Goal: Task Accomplishment & Management: Manage account settings

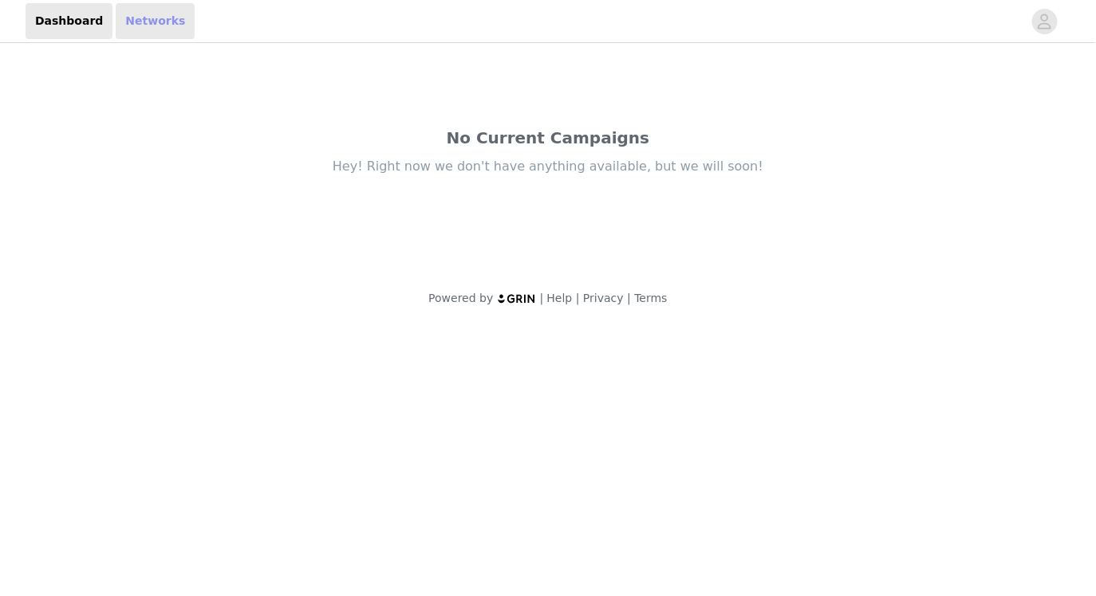
click at [134, 22] on link "Networks" at bounding box center [155, 21] width 79 height 36
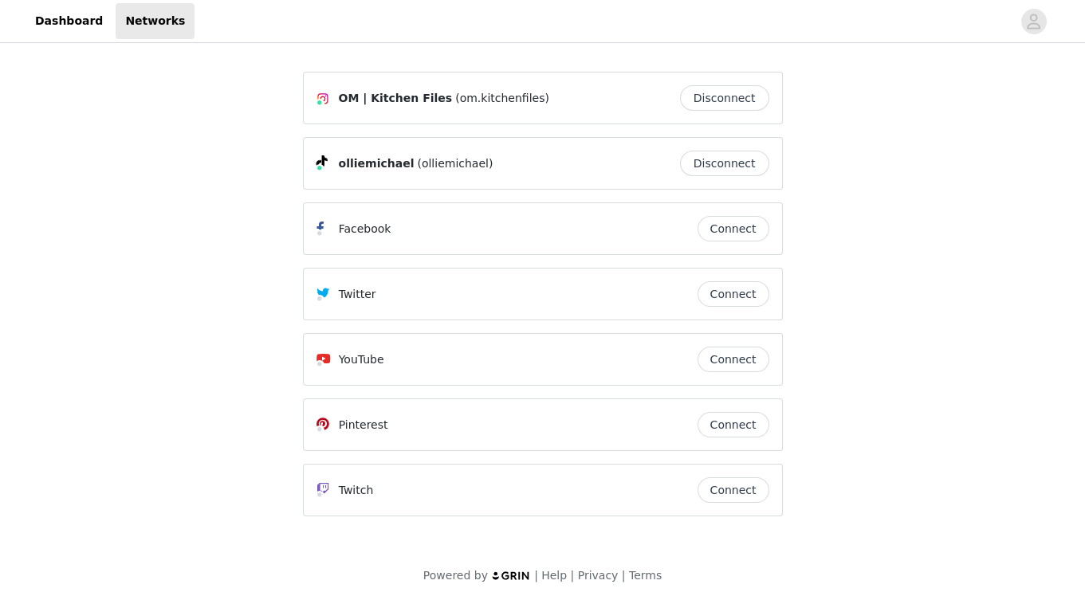
click at [751, 427] on button "Connect" at bounding box center [734, 425] width 72 height 26
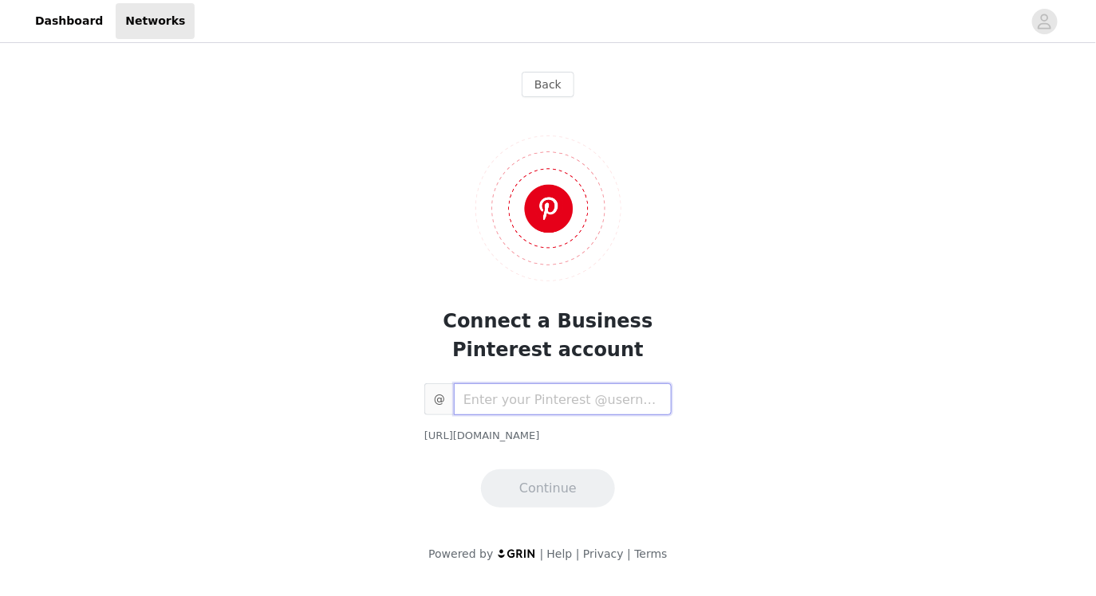
click at [549, 394] on input "text" at bounding box center [563, 400] width 218 height 32
paste input "olliemichaelll"
type input "olliemichaelll"
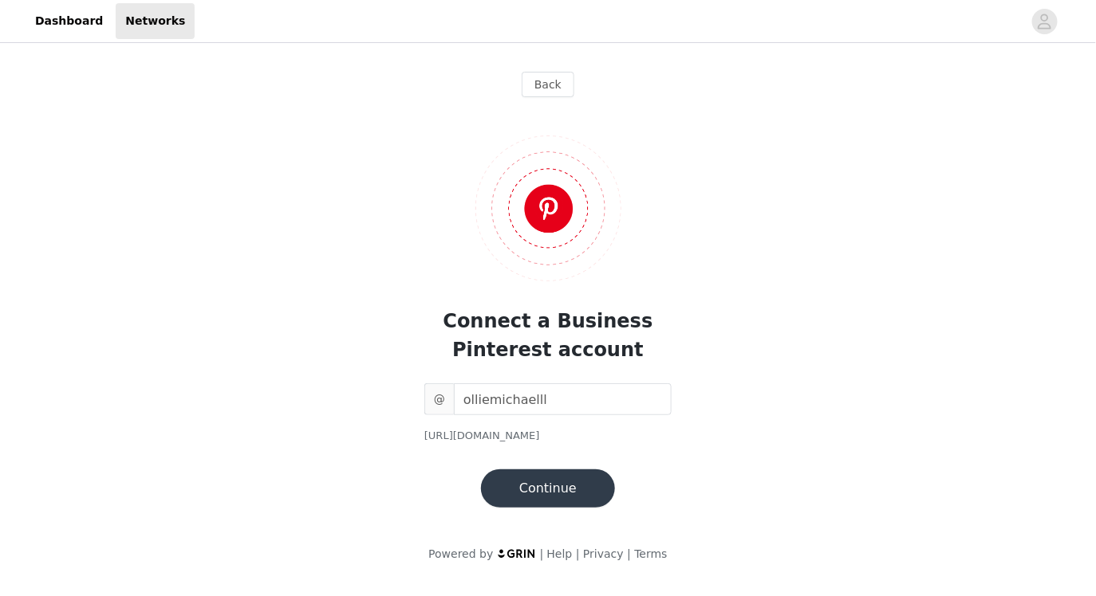
click at [533, 487] on button "Continue" at bounding box center [548, 489] width 134 height 38
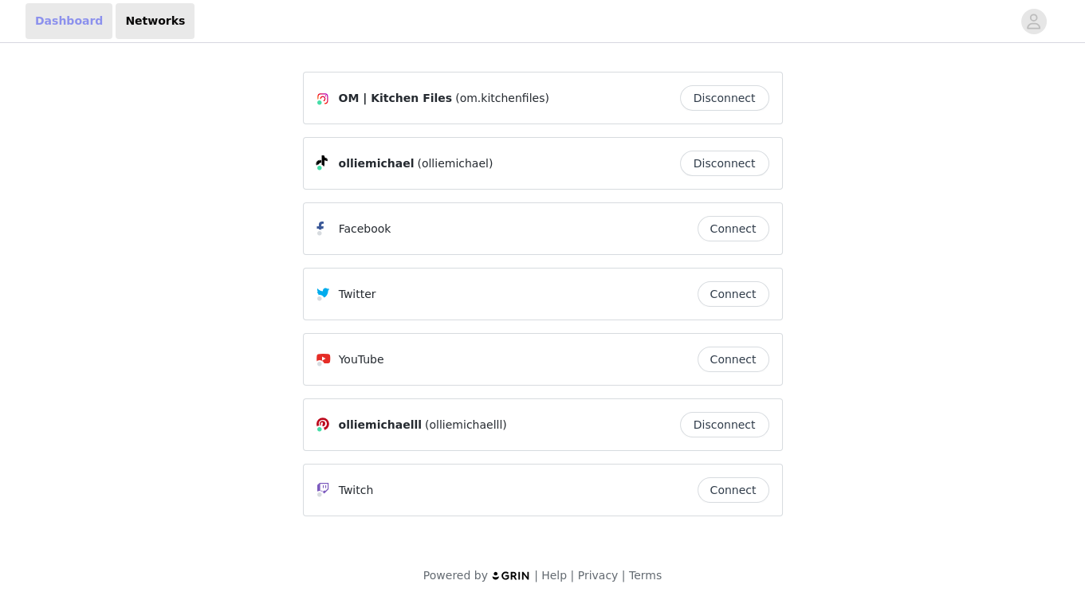
click at [79, 33] on link "Dashboard" at bounding box center [69, 21] width 87 height 36
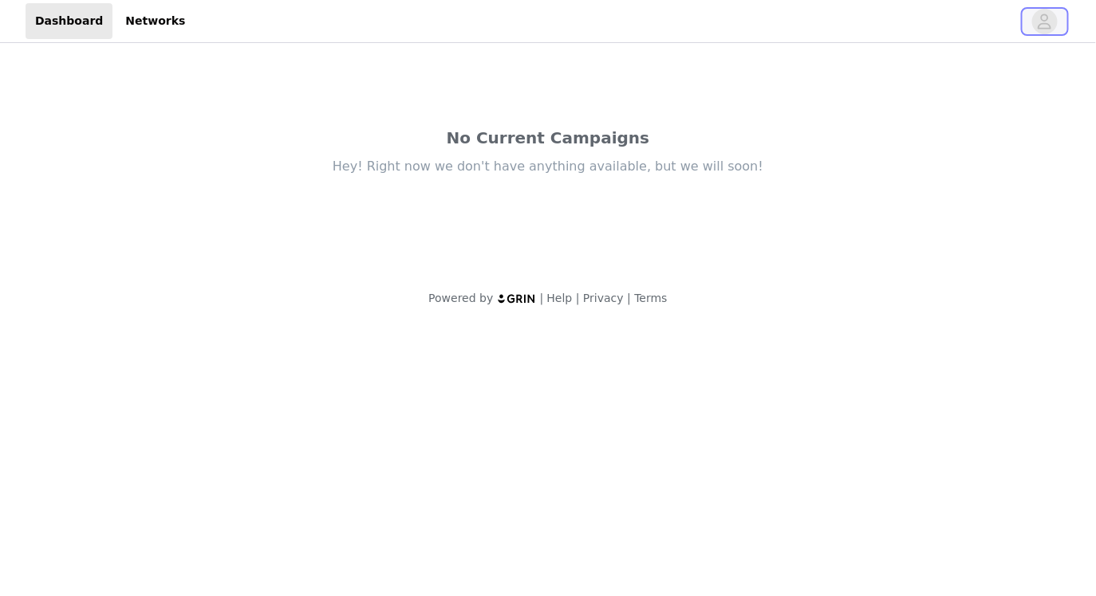
click at [1046, 28] on icon "avatar" at bounding box center [1045, 21] width 14 height 15
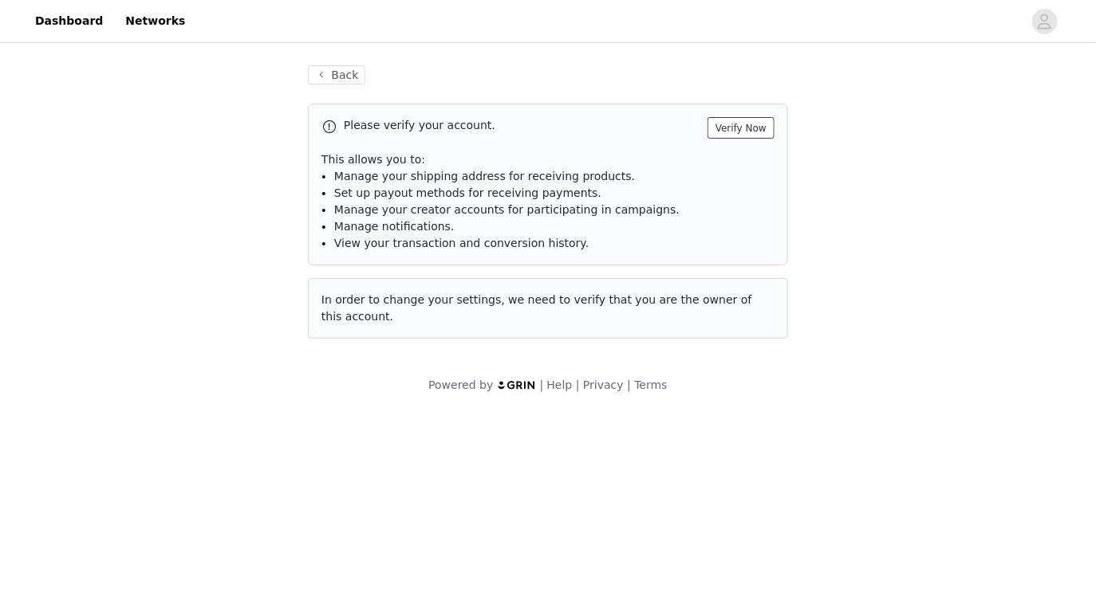
click at [735, 125] on button "Verify Now" at bounding box center [740, 128] width 67 height 22
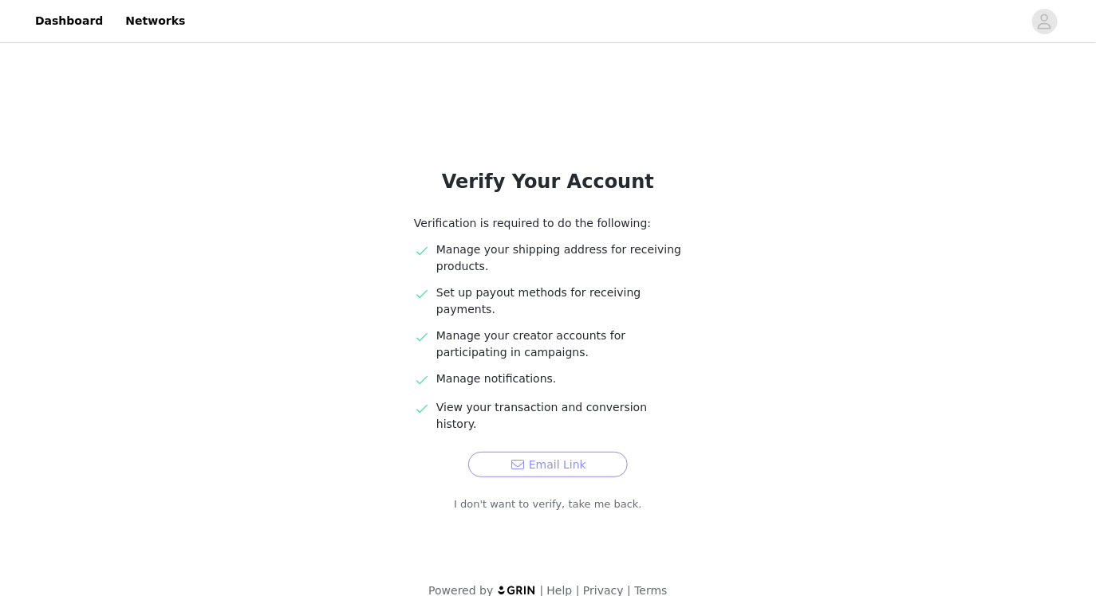
click at [580, 452] on button "Email Link" at bounding box center [547, 465] width 159 height 26
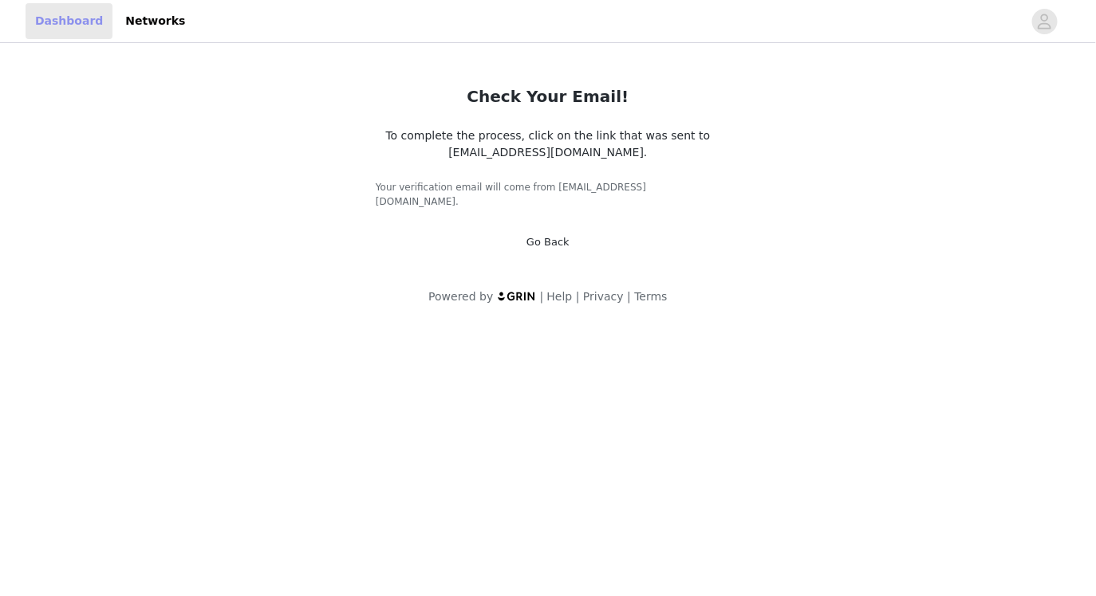
click at [102, 22] on link "Dashboard" at bounding box center [69, 21] width 87 height 36
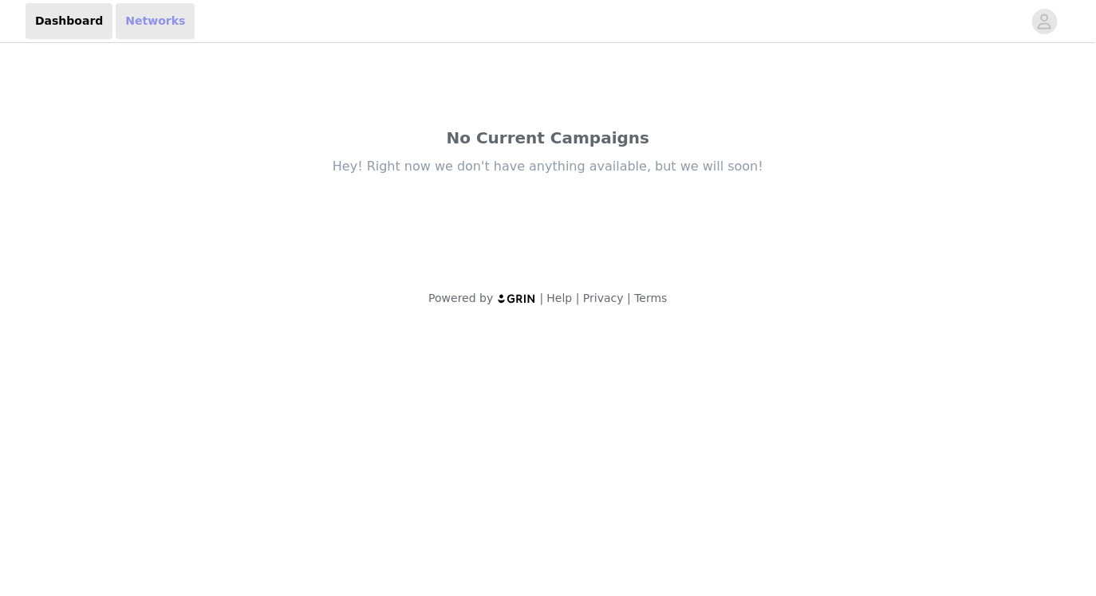
click at [142, 21] on link "Networks" at bounding box center [155, 21] width 79 height 36
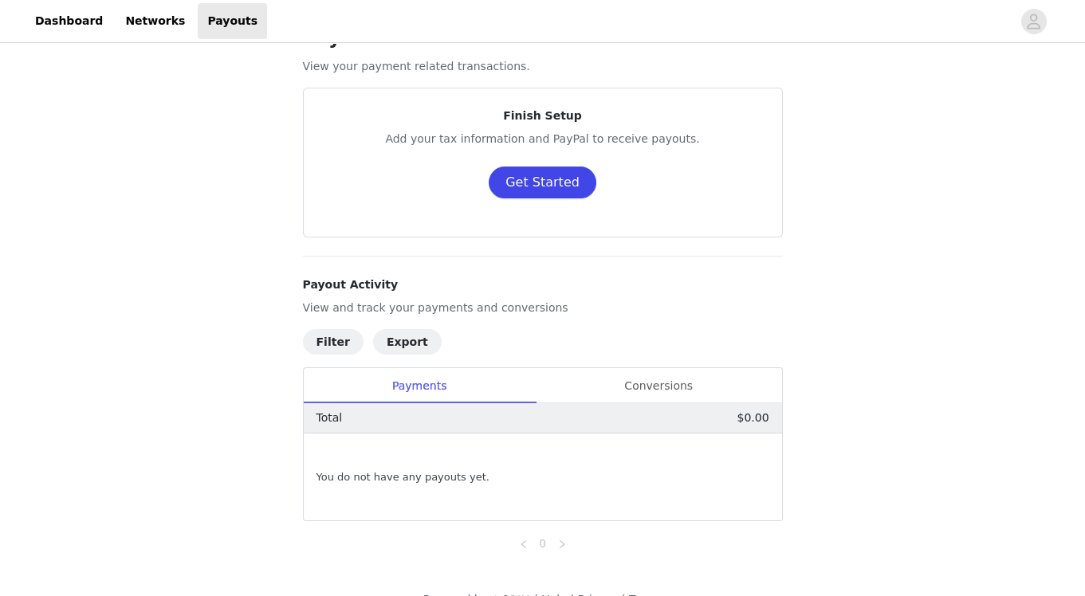
scroll to position [44, 0]
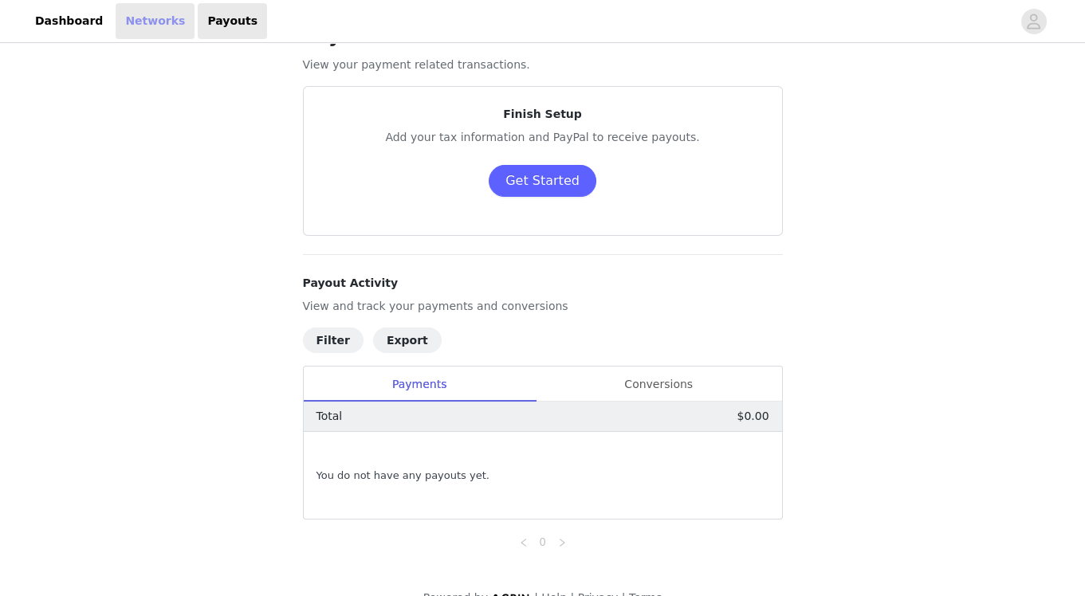
click at [138, 18] on link "Networks" at bounding box center [155, 21] width 79 height 36
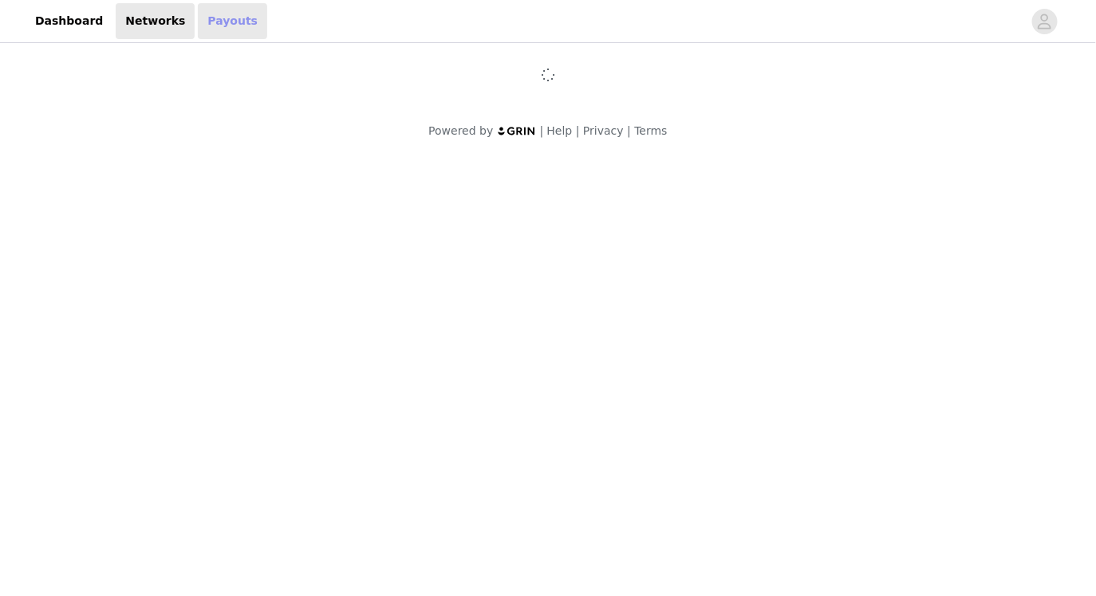
click at [202, 23] on link "Payouts" at bounding box center [232, 21] width 69 height 36
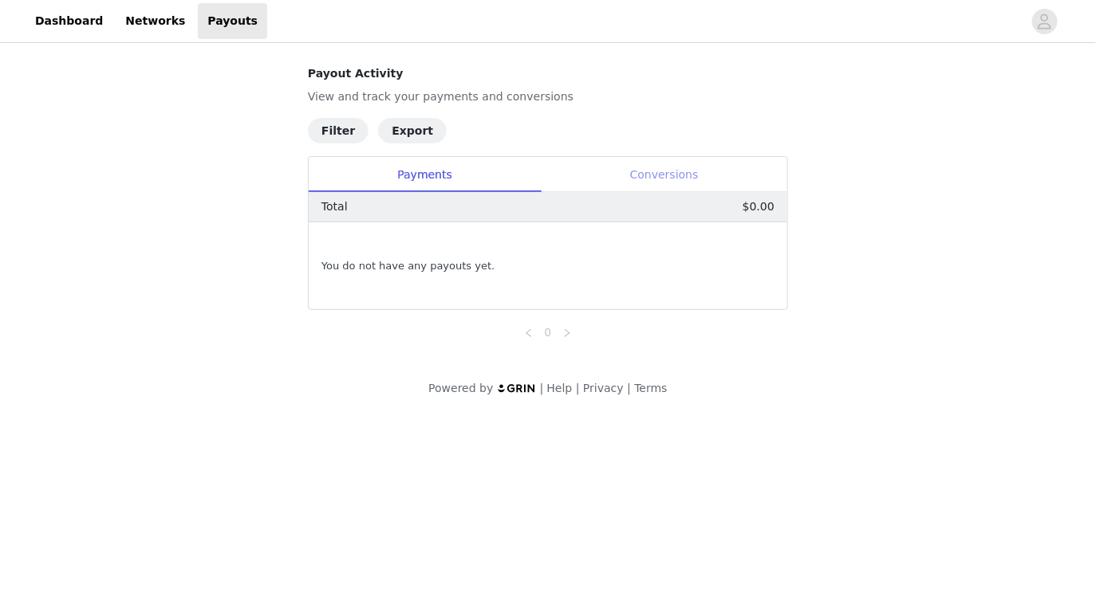
click at [674, 166] on div "Conversions" at bounding box center [664, 175] width 246 height 36
click at [442, 180] on div "Payments" at bounding box center [425, 175] width 232 height 36
click at [161, 19] on link "Networks" at bounding box center [155, 21] width 79 height 36
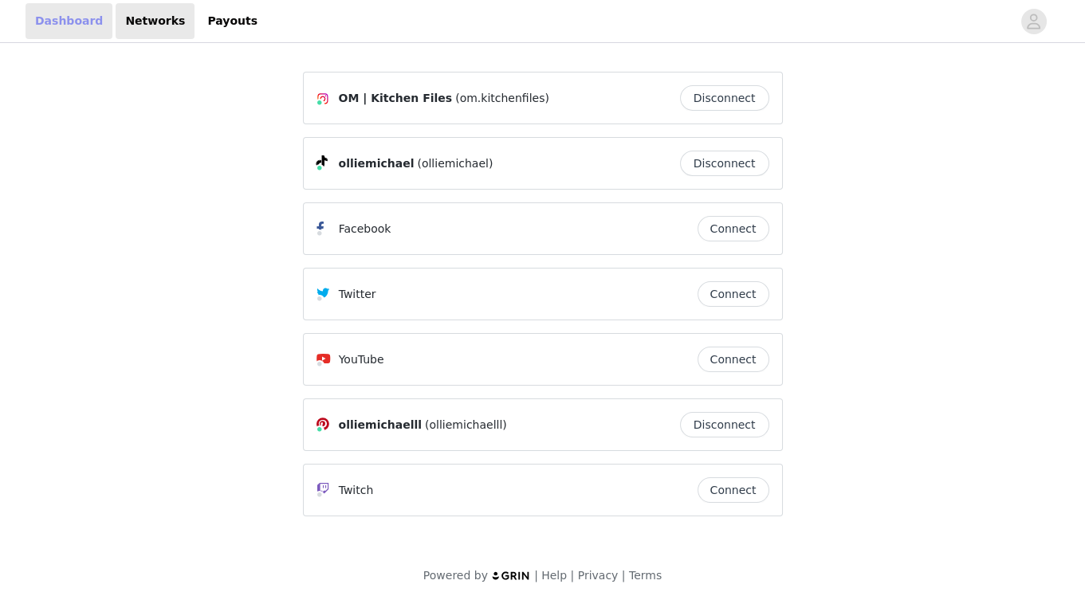
click at [79, 26] on link "Dashboard" at bounding box center [69, 21] width 87 height 36
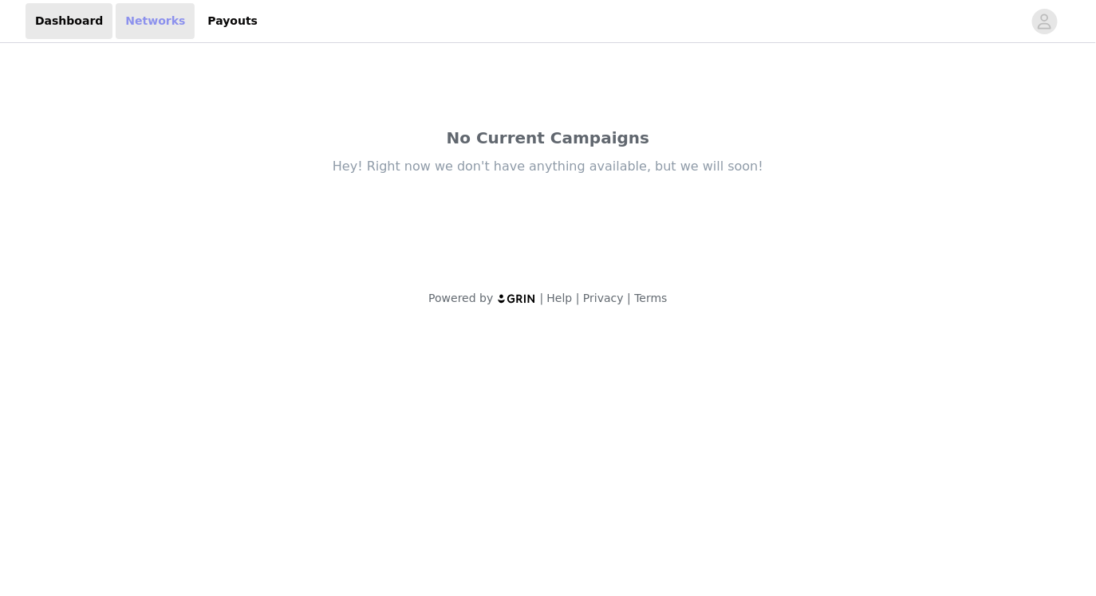
click at [137, 30] on link "Networks" at bounding box center [155, 21] width 79 height 36
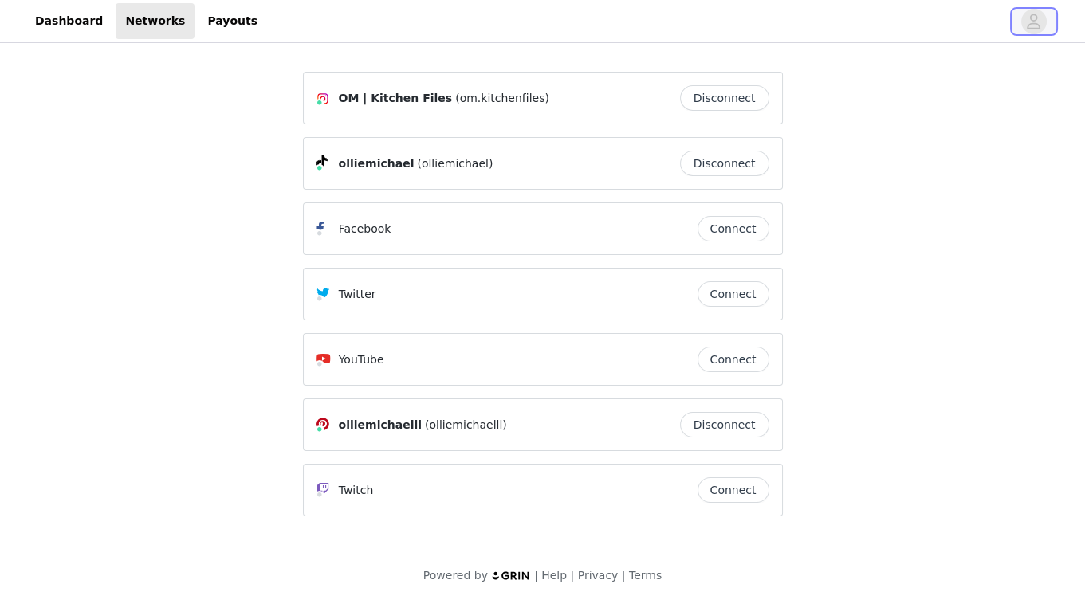
click at [1046, 25] on button "button" at bounding box center [1034, 22] width 45 height 26
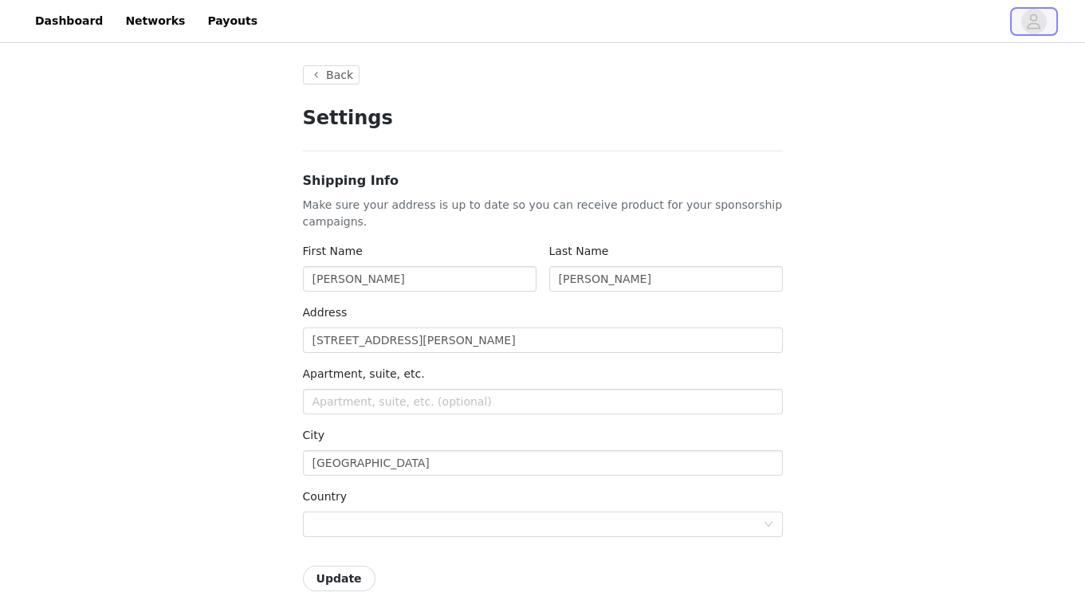
type input "+1 ([GEOGRAPHIC_DATA])"
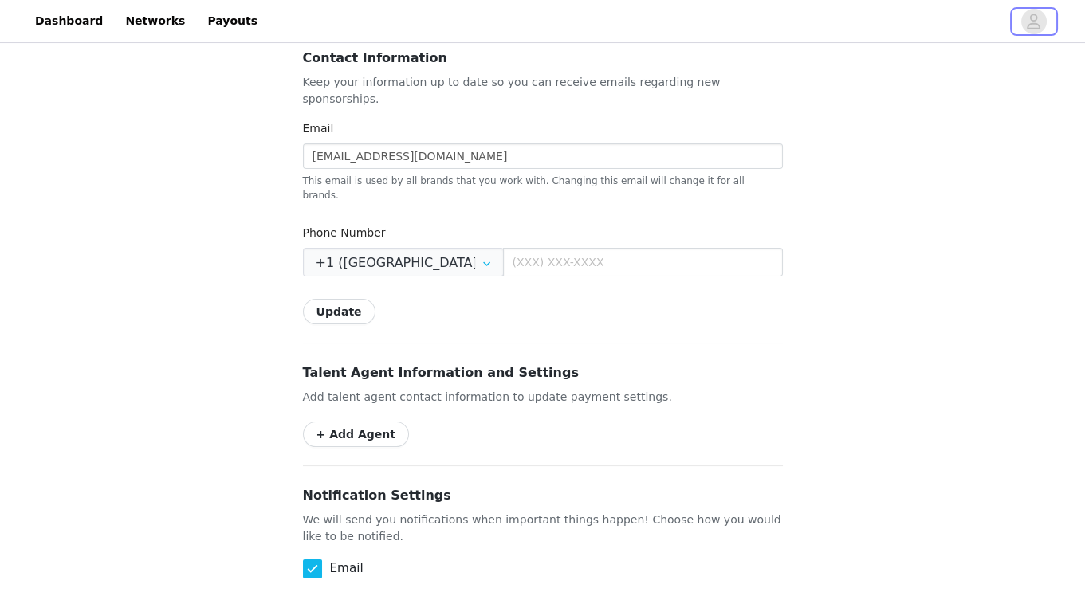
scroll to position [590, 0]
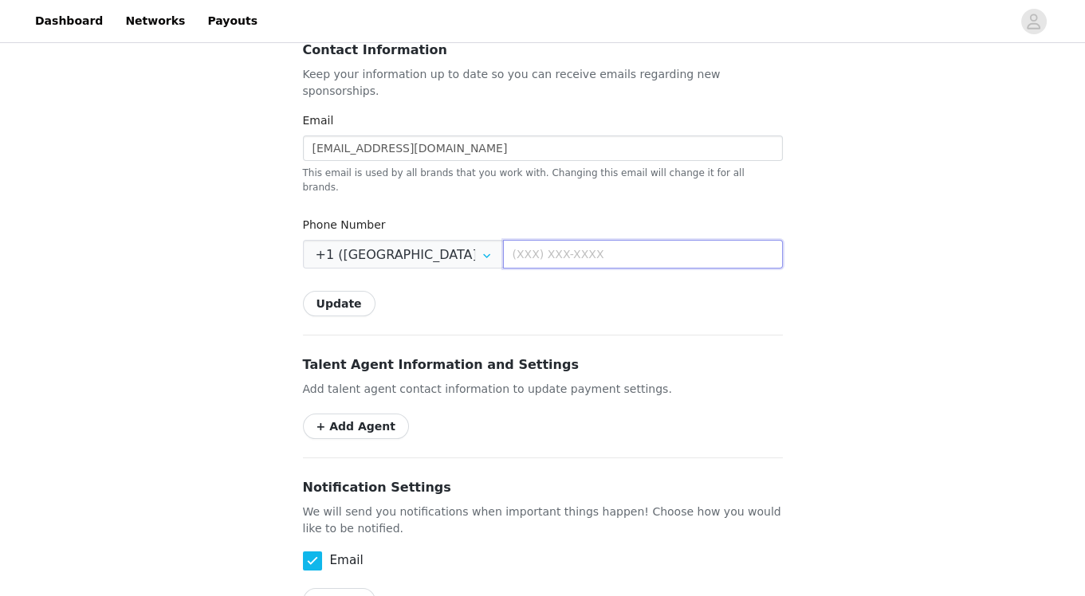
click at [629, 240] on input "text" at bounding box center [643, 254] width 280 height 29
click at [474, 240] on icon at bounding box center [487, 254] width 26 height 29
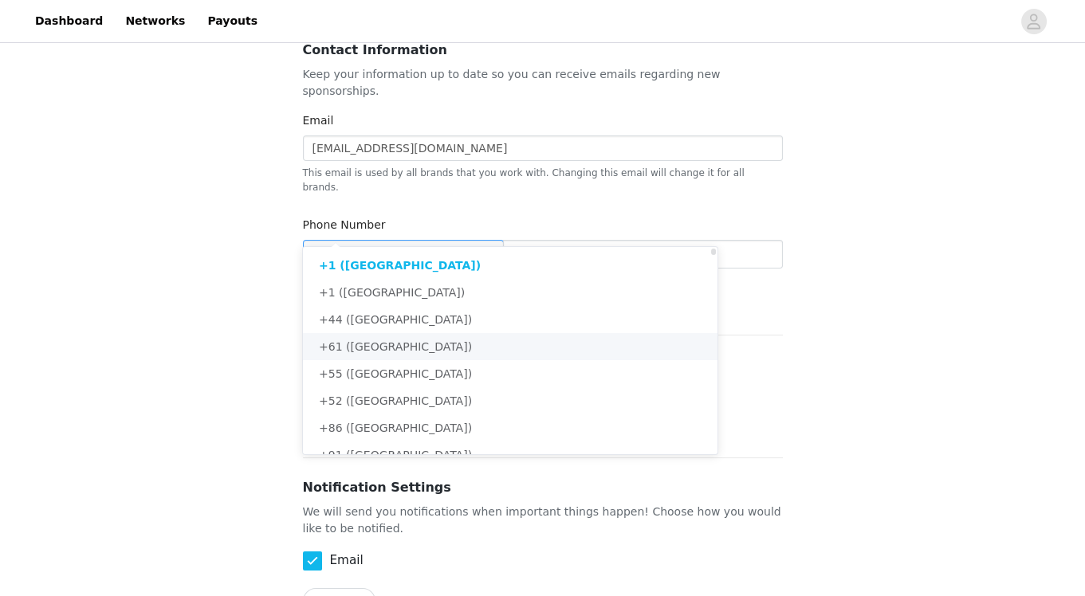
click at [409, 340] on li "+61 ([GEOGRAPHIC_DATA])" at bounding box center [516, 346] width 426 height 27
type input "+61 ([GEOGRAPHIC_DATA])"
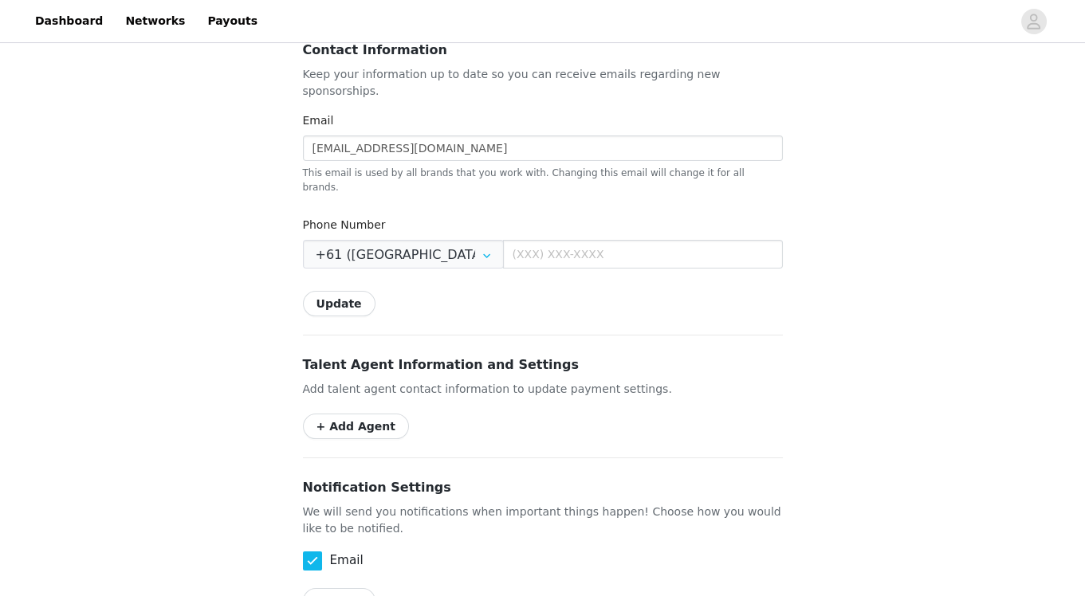
click at [542, 237] on div "Phone Number +61 ([GEOGRAPHIC_DATA])" at bounding box center [543, 246] width 480 height 58
click at [544, 240] on input "text" at bounding box center [643, 254] width 280 height 29
type input "[PHONE_NUMBER]"
click at [356, 291] on button "Update" at bounding box center [339, 304] width 73 height 26
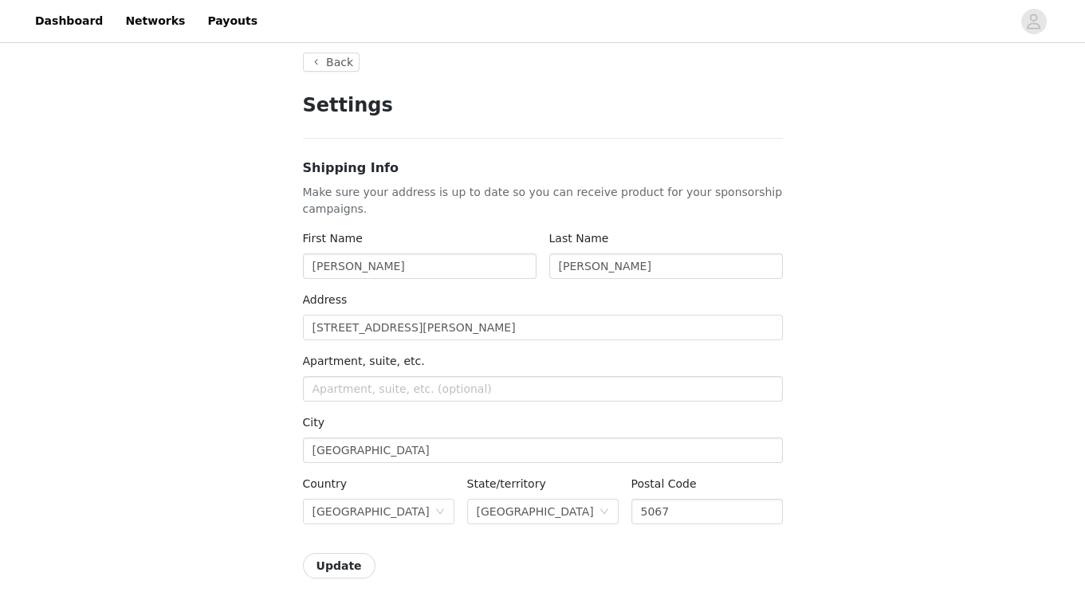
scroll to position [0, 0]
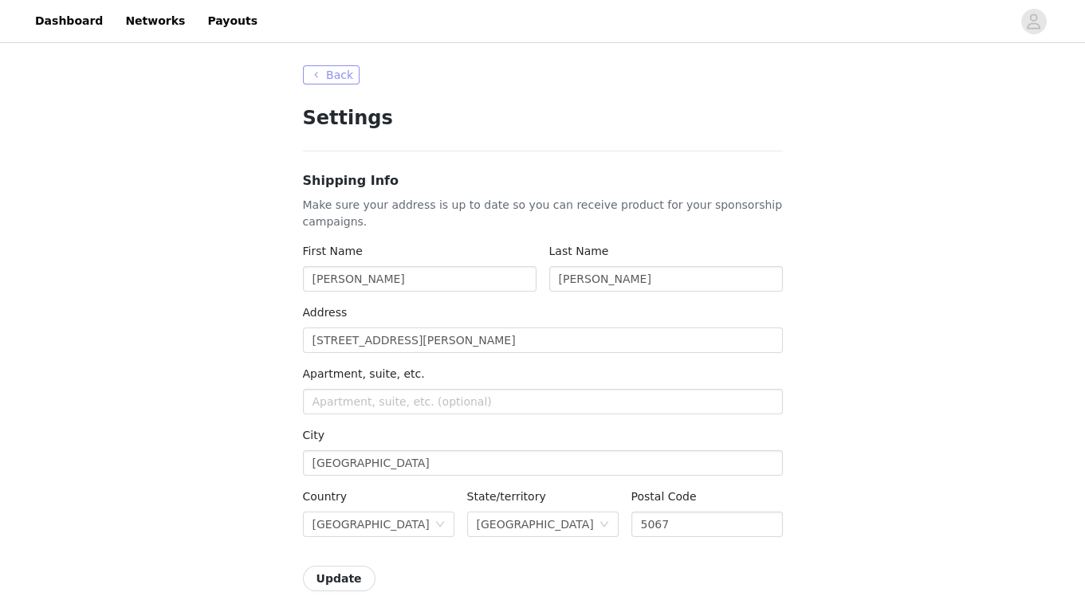
click at [340, 79] on button "Back" at bounding box center [331, 74] width 57 height 19
click at [153, 25] on link "Networks" at bounding box center [155, 21] width 79 height 36
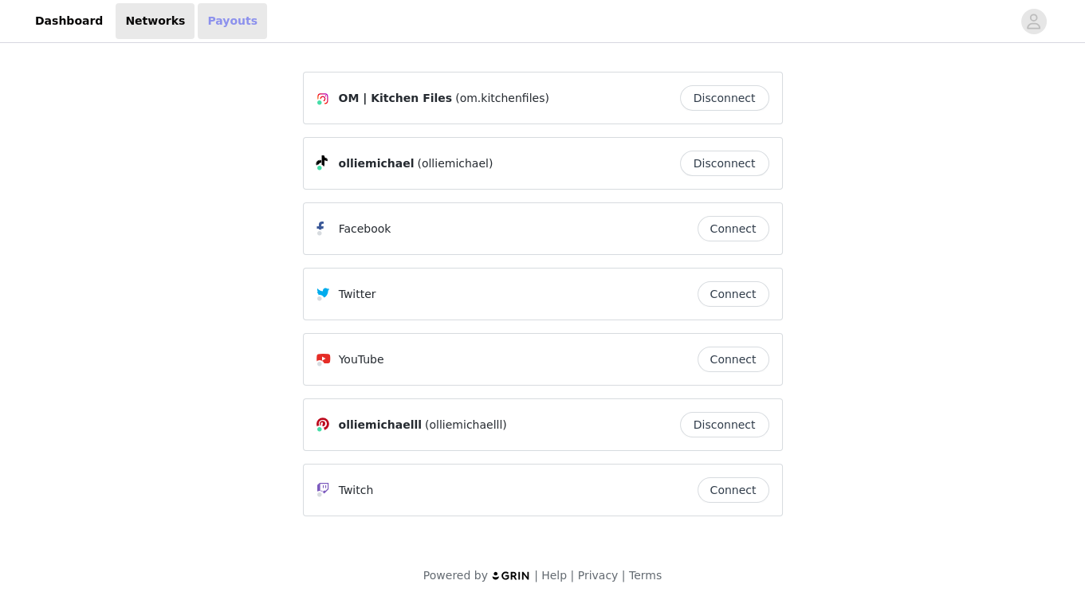
click at [224, 27] on link "Payouts" at bounding box center [232, 21] width 69 height 36
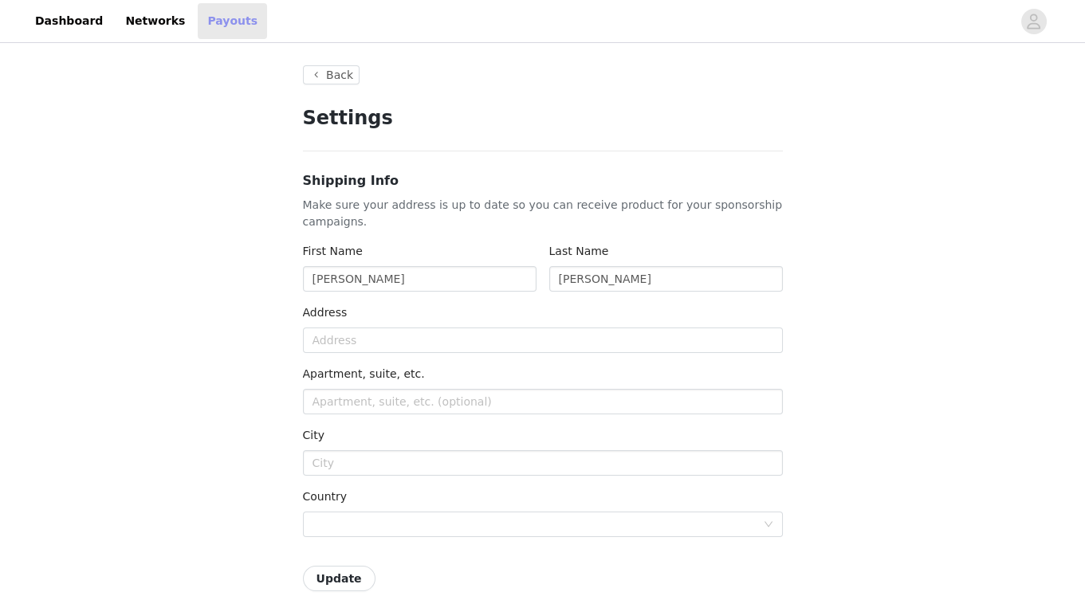
type input "+1 ([GEOGRAPHIC_DATA])"
click at [329, 73] on button "Back" at bounding box center [331, 74] width 57 height 19
click at [315, 72] on button "Back" at bounding box center [331, 74] width 57 height 19
type input "+1 ([GEOGRAPHIC_DATA])"
click at [89, 14] on link "Dashboard" at bounding box center [69, 21] width 87 height 36
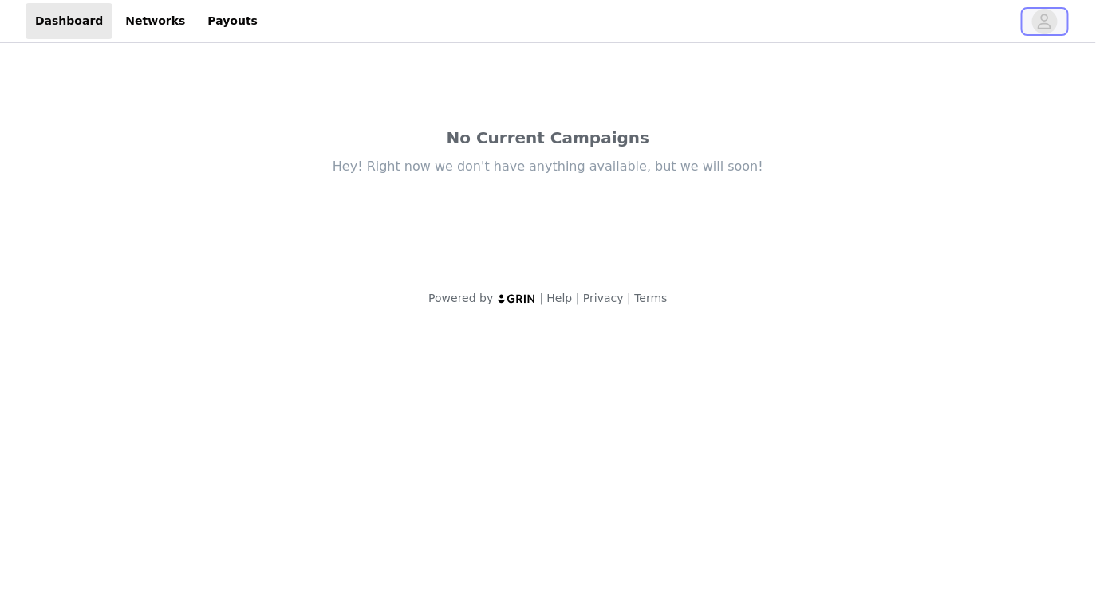
click at [1049, 24] on icon "avatar" at bounding box center [1045, 21] width 14 height 15
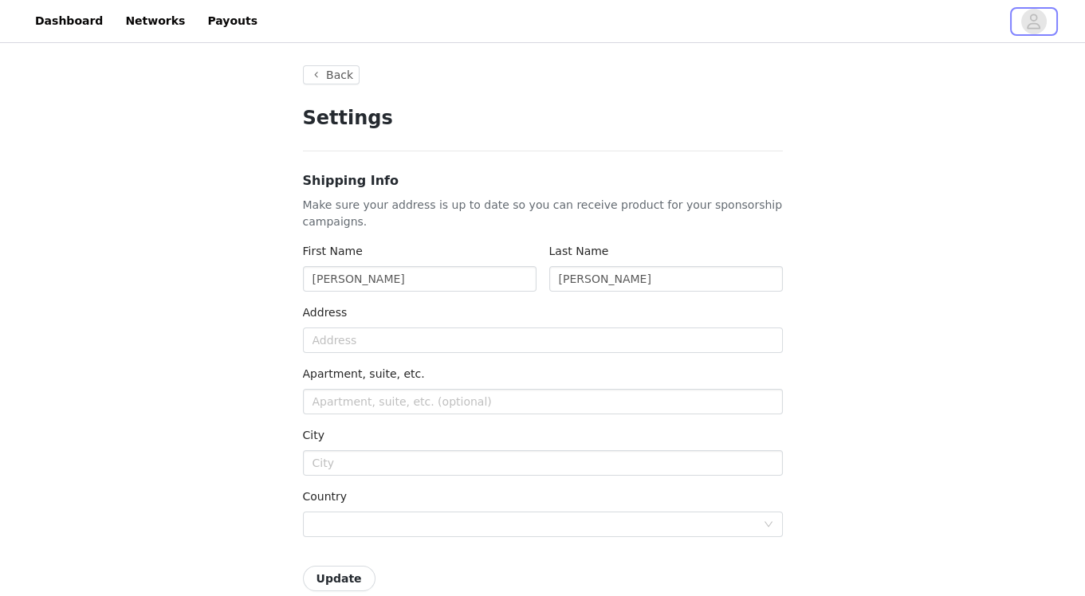
type input "+1 ([GEOGRAPHIC_DATA])"
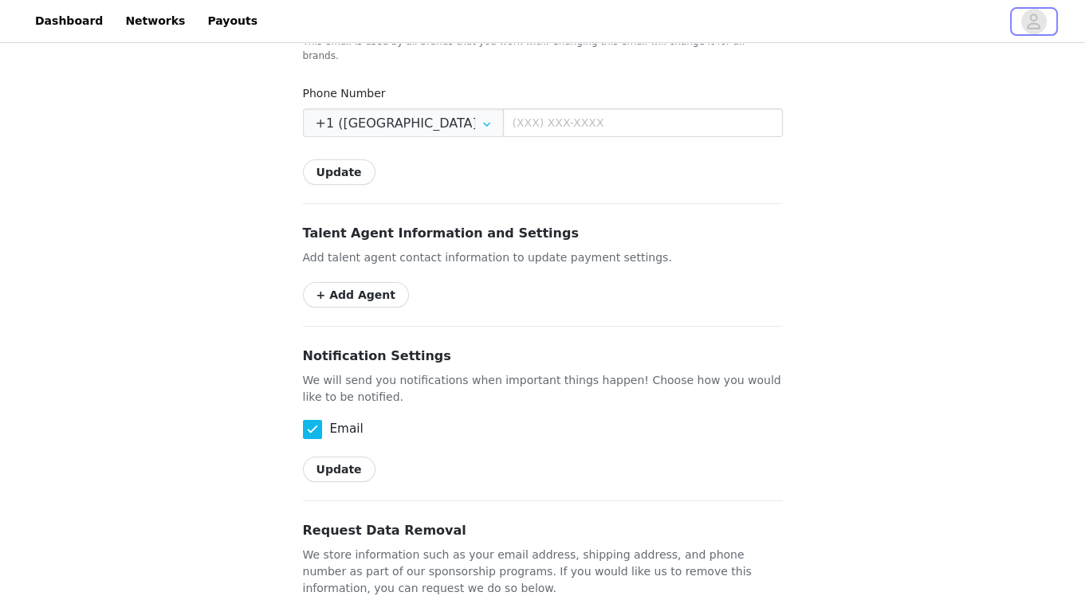
scroll to position [721, 0]
click at [474, 109] on icon at bounding box center [487, 123] width 26 height 29
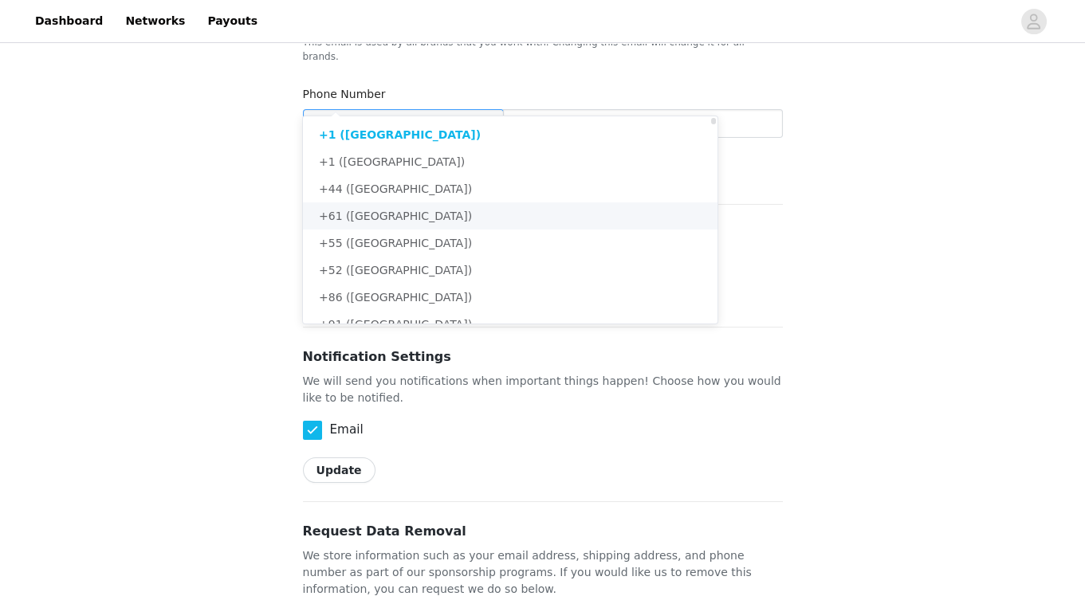
click at [413, 218] on li "+61 ([GEOGRAPHIC_DATA])" at bounding box center [516, 216] width 426 height 27
type input "+61 ([GEOGRAPHIC_DATA])"
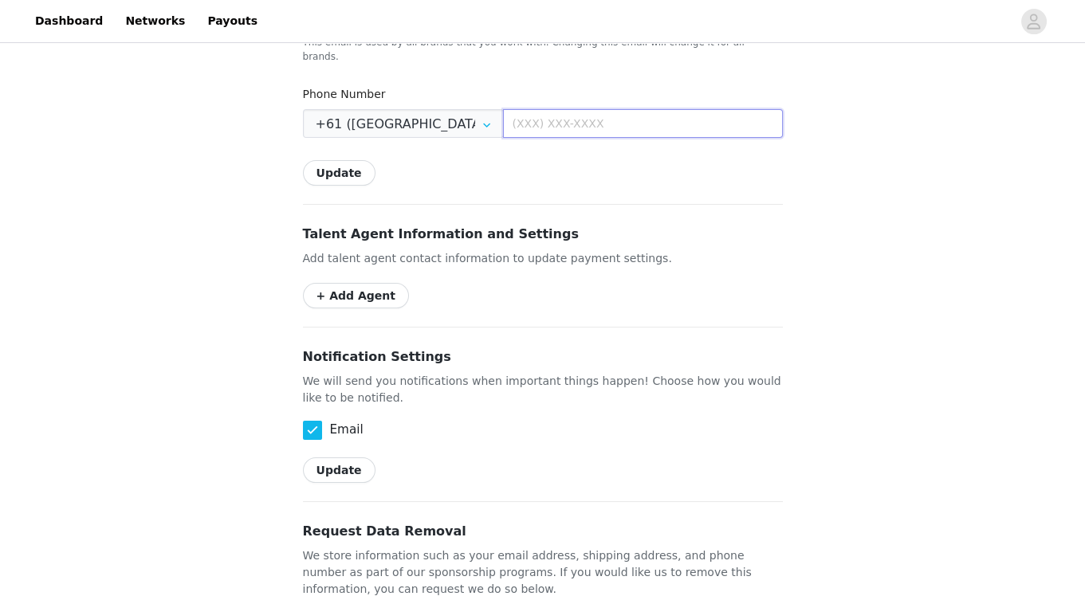
click at [529, 109] on input "text" at bounding box center [643, 123] width 280 height 29
type input "423350642"
click at [826, 194] on div "Back Settings Shipping Info Make sure your address is up to date so you can rec…" at bounding box center [542, 17] width 1085 height 1385
click at [362, 160] on button "Update" at bounding box center [339, 173] width 73 height 26
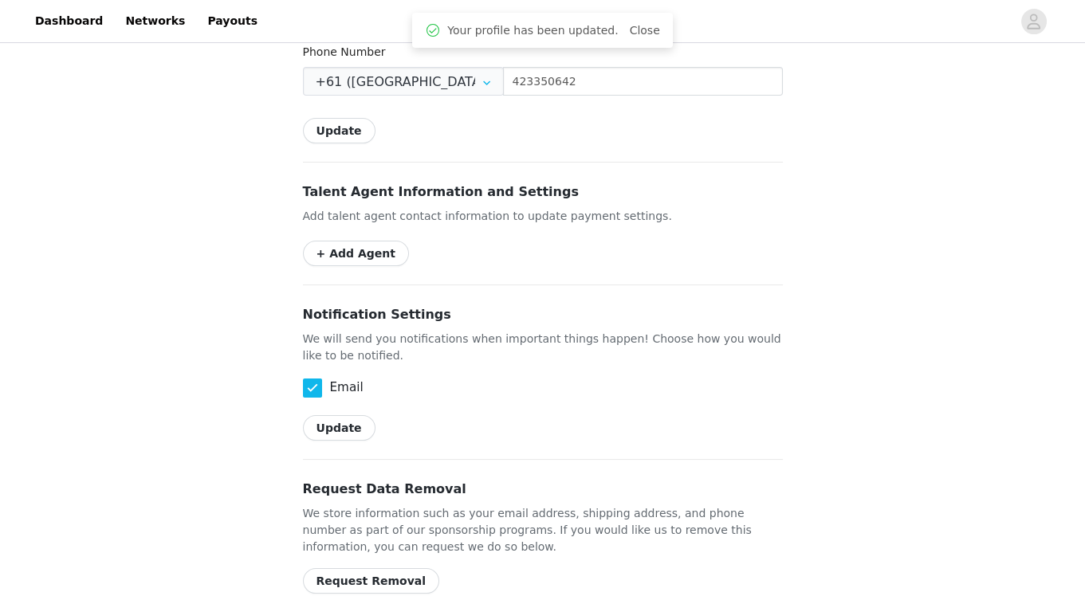
scroll to position [803, 0]
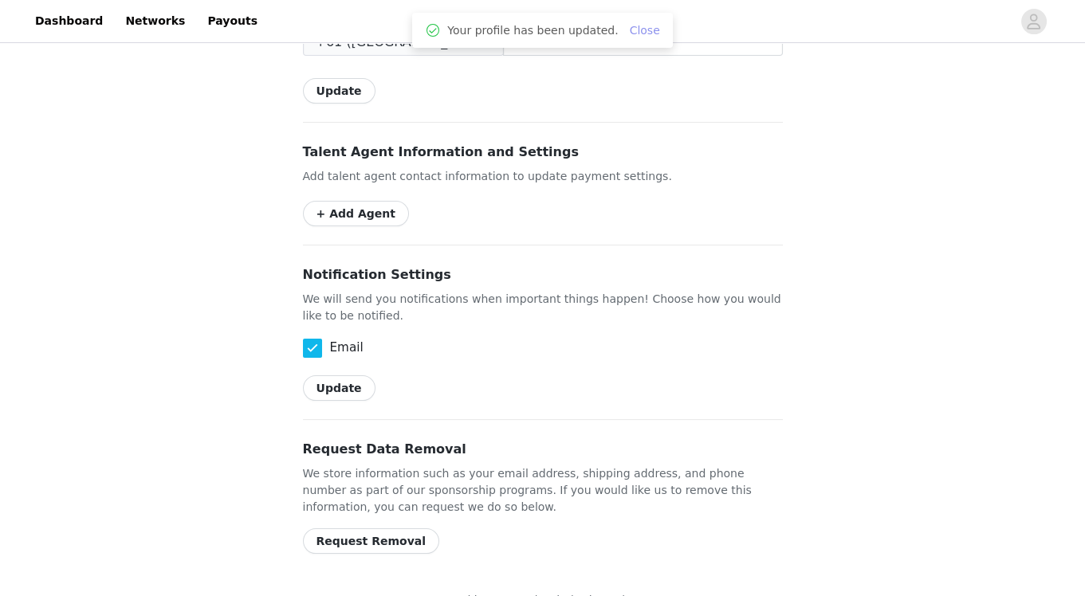
click at [644, 33] on link "Close" at bounding box center [645, 30] width 30 height 13
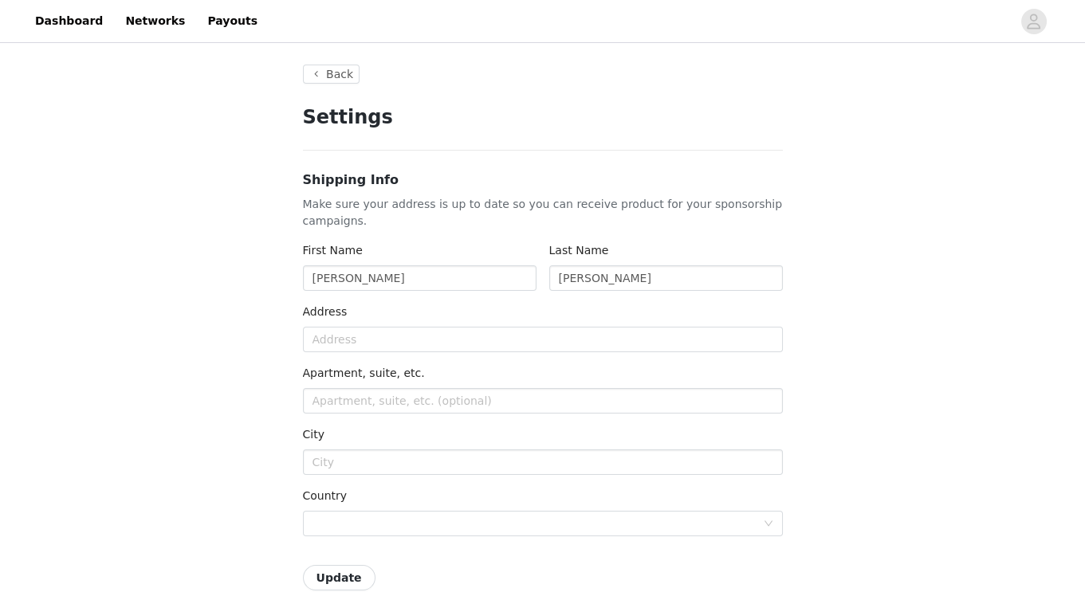
scroll to position [0, 0]
